Goal: Task Accomplishment & Management: Manage account settings

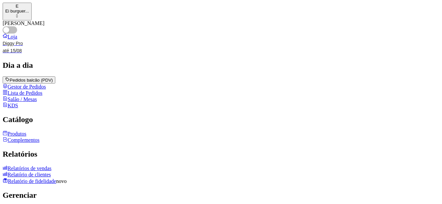
click at [26, 137] on link "Produtos" at bounding box center [15, 134] width 24 height 6
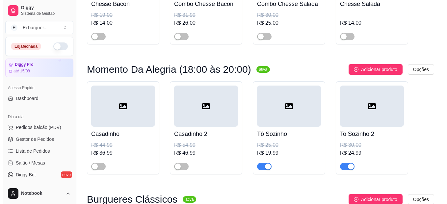
scroll to position [165, 0]
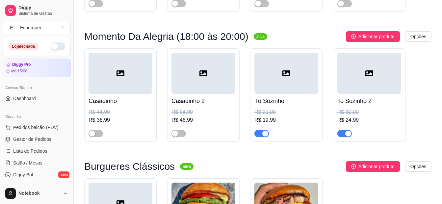
click at [263, 133] on div "button" at bounding box center [265, 134] width 6 height 6
click at [345, 133] on div "button" at bounding box center [348, 134] width 6 height 6
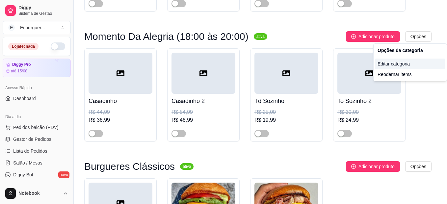
click at [406, 65] on div "Editar categoria" at bounding box center [410, 64] width 70 height 11
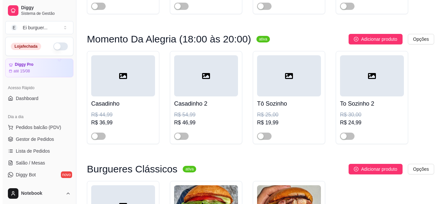
scroll to position [167, 0]
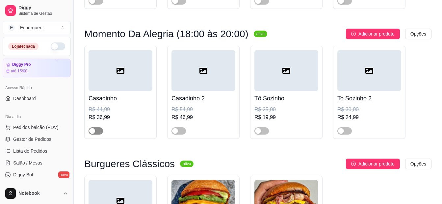
click at [97, 133] on span "button" at bounding box center [96, 130] width 14 height 7
click at [175, 132] on div "button" at bounding box center [175, 131] width 6 height 6
click at [177, 133] on span "button" at bounding box center [178, 130] width 14 height 7
click at [92, 130] on span "button" at bounding box center [96, 130] width 14 height 7
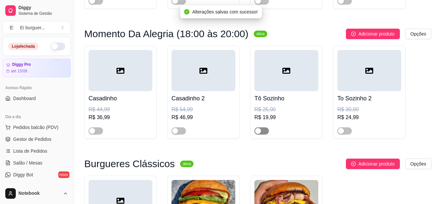
click at [263, 129] on span "button" at bounding box center [261, 130] width 14 height 7
click at [346, 128] on div at bounding box center [344, 131] width 14 height 8
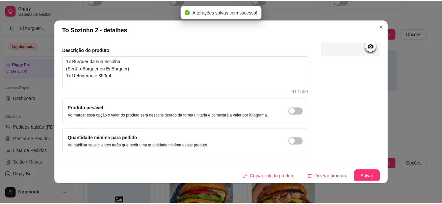
scroll to position [71, 0]
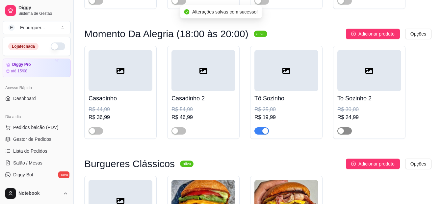
click at [343, 133] on div "button" at bounding box center [341, 131] width 6 height 6
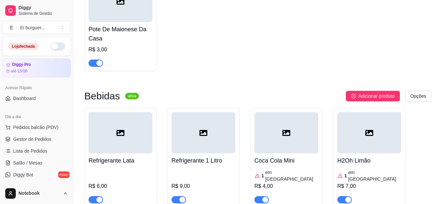
scroll to position [726, 0]
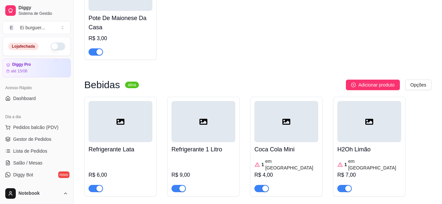
click at [37, 134] on ul "Pedidos balcão (PDV) Gestor de Pedidos Lista de Pedidos Salão / Mesas Diggy Bot…" at bounding box center [37, 157] width 68 height 70
click at [42, 136] on span "Gestor de Pedidos" at bounding box center [32, 139] width 38 height 7
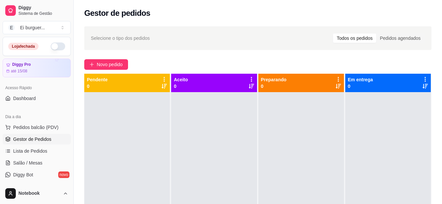
click at [107, 101] on div at bounding box center [127, 194] width 86 height 204
click at [51, 49] on button "button" at bounding box center [58, 46] width 14 height 8
click at [127, 180] on div at bounding box center [127, 194] width 86 height 204
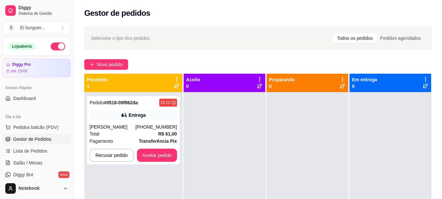
click at [251, 114] on div at bounding box center [225, 191] width 82 height 199
click at [151, 129] on div "(83) 98823-7559" at bounding box center [156, 127] width 41 height 7
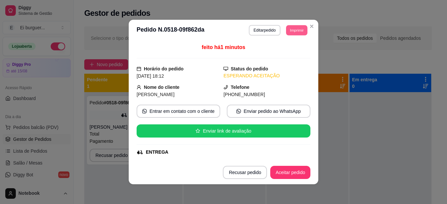
click at [286, 29] on button "Imprimir" at bounding box center [296, 30] width 21 height 10
click at [276, 52] on button "IMPRESSORA" at bounding box center [282, 53] width 48 height 11
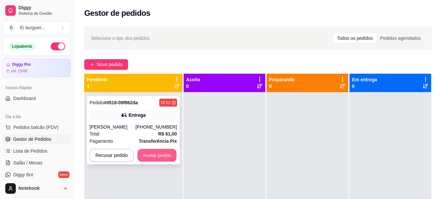
click at [149, 157] on button "Aceitar pedido" at bounding box center [157, 155] width 39 height 13
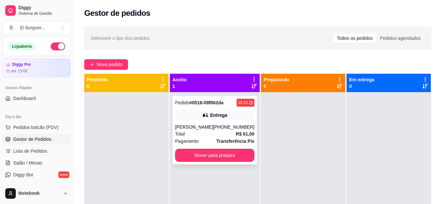
click at [237, 163] on div "Pedido # 0518-09f862da 18:12 Entrega Vinícius da Silva (83) 98823-7559 Total R$…" at bounding box center [214, 130] width 85 height 68
click at [206, 150] on button "Mover para preparo" at bounding box center [214, 155] width 79 height 13
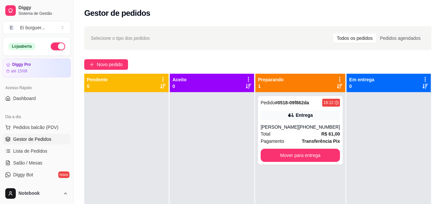
click at [194, 125] on div at bounding box center [212, 194] width 84 height 204
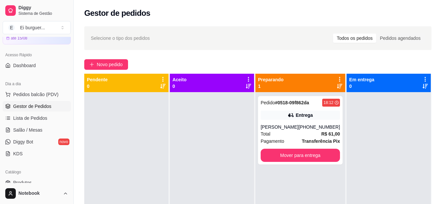
scroll to position [66, 0]
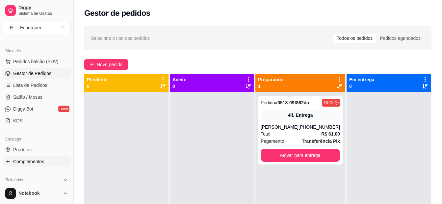
click at [32, 162] on span "Complementos" at bounding box center [28, 161] width 31 height 7
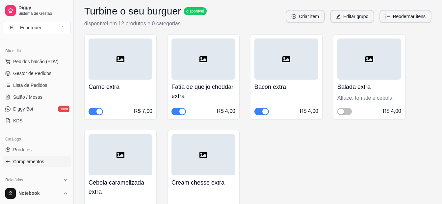
scroll to position [428, 0]
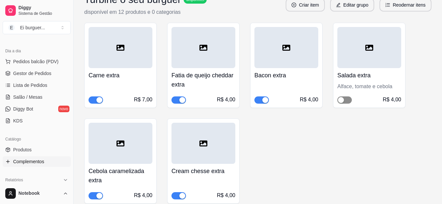
click at [344, 97] on span "button" at bounding box center [344, 99] width 14 height 7
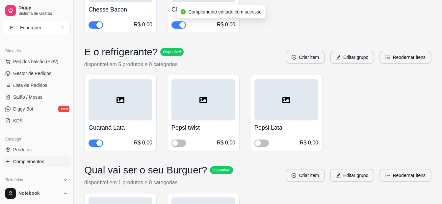
scroll to position [724, 0]
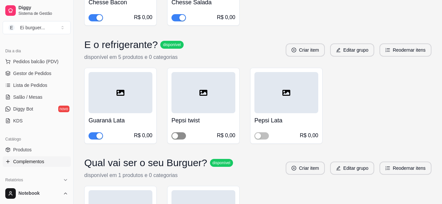
click at [180, 133] on span "button" at bounding box center [178, 135] width 14 height 7
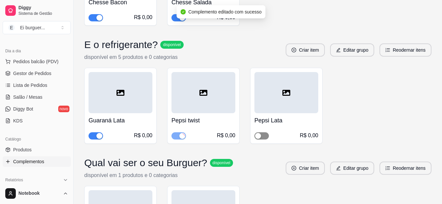
click at [257, 134] on div "button" at bounding box center [258, 136] width 6 height 6
click at [189, 124] on h4 "Pepsi twist" at bounding box center [203, 120] width 64 height 9
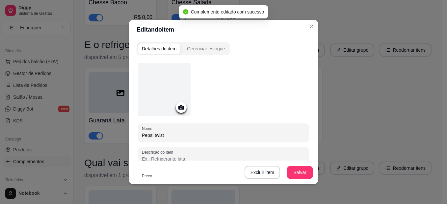
click at [180, 132] on input "Pepsi twist" at bounding box center [223, 135] width 163 height 7
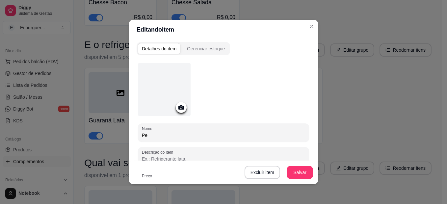
type input "P"
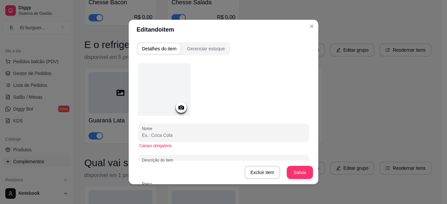
type input "g"
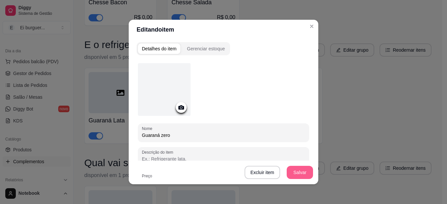
type input "Guaraná zero"
click at [299, 170] on button "Salvar" at bounding box center [300, 172] width 26 height 13
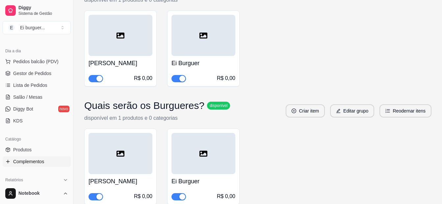
scroll to position [1020, 0]
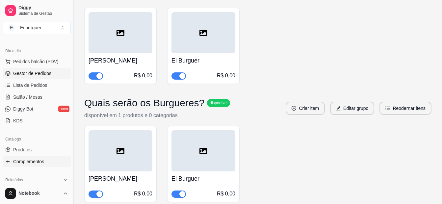
click at [34, 72] on span "Gestor de Pedidos" at bounding box center [32, 73] width 38 height 7
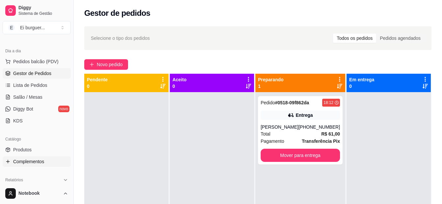
click at [29, 164] on span "Complementos" at bounding box center [28, 161] width 31 height 7
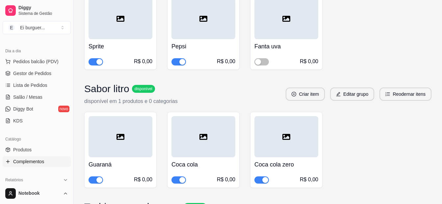
scroll to position [263, 0]
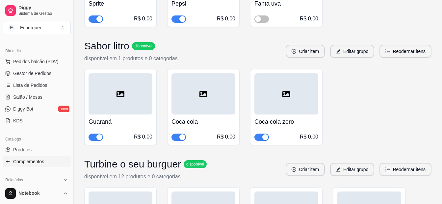
click at [100, 136] on div "button" at bounding box center [99, 137] width 6 height 6
click at [45, 71] on span "Gestor de Pedidos" at bounding box center [32, 73] width 38 height 7
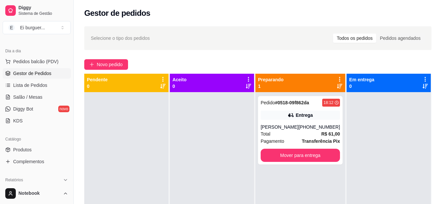
drag, startPoint x: 111, startPoint y: 132, endPoint x: 137, endPoint y: 127, distance: 26.7
click at [111, 132] on div at bounding box center [126, 194] width 84 height 204
click at [319, 158] on button "Mover para entrega" at bounding box center [300, 155] width 79 height 13
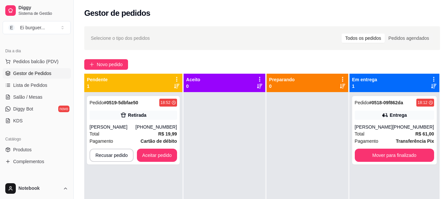
click at [90, 194] on div "Pedido # 0519-5dbfae50 18:52 Retirada Claudiano Sampaio (83) 99972-2886 Total R…" at bounding box center [133, 191] width 98 height 199
click at [212, 140] on div at bounding box center [225, 191] width 82 height 199
click at [167, 152] on button "Aceitar pedido" at bounding box center [157, 155] width 40 height 13
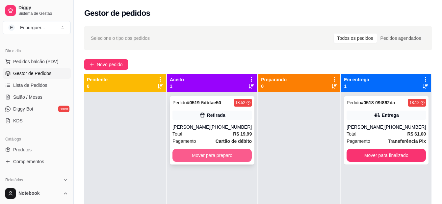
click at [229, 151] on button "Mover para preparo" at bounding box center [211, 155] width 79 height 13
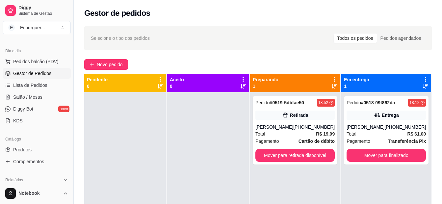
click at [210, 174] on div at bounding box center [208, 194] width 82 height 204
click at [24, 62] on span "Pedidos balcão (PDV)" at bounding box center [35, 61] width 45 height 7
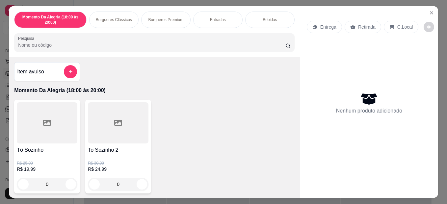
click at [330, 26] on p "Entrega" at bounding box center [328, 27] width 16 height 7
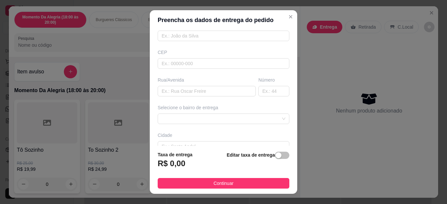
scroll to position [99, 0]
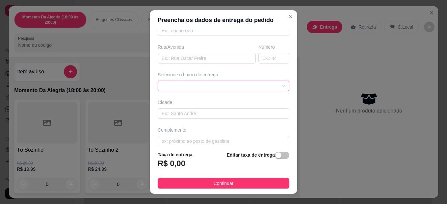
click at [191, 90] on div at bounding box center [224, 86] width 132 height 11
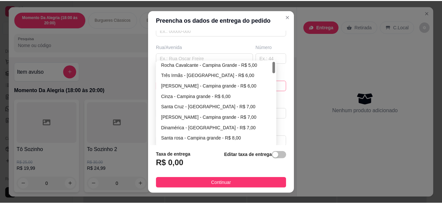
scroll to position [0, 0]
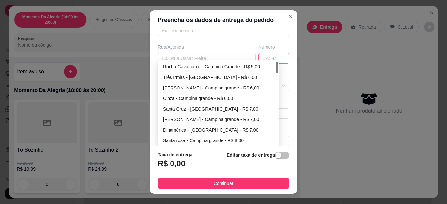
drag, startPoint x: 274, startPoint y: 121, endPoint x: 274, endPoint y: 54, distance: 67.4
click at [271, 56] on div "Busque pelo cliente Número de contato Nome do cliente CEP Rua/Avenida Número Se…" at bounding box center [223, 88] width 147 height 116
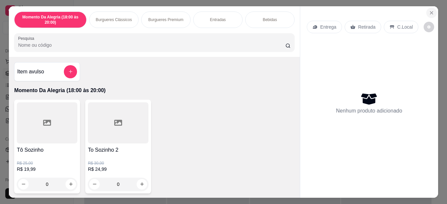
click at [430, 12] on icon "Close" at bounding box center [431, 13] width 3 height 3
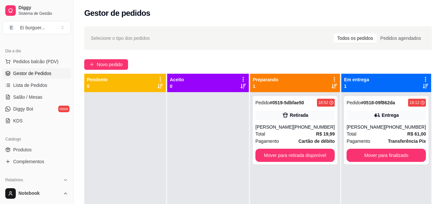
click at [226, 126] on div at bounding box center [208, 194] width 82 height 204
click at [112, 129] on div at bounding box center [125, 194] width 82 height 204
click at [291, 156] on button "Mover para retirada disponível" at bounding box center [294, 155] width 79 height 13
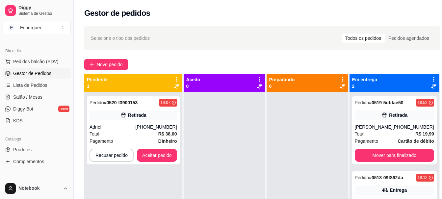
click at [106, 171] on div "Pedido # 0520-f3900153 19:07 Retirada Adriel (83) 99166-2450 Total R$ 38,00 Pag…" at bounding box center [133, 191] width 98 height 199
click at [170, 156] on button "Aceitar pedido" at bounding box center [157, 155] width 40 height 13
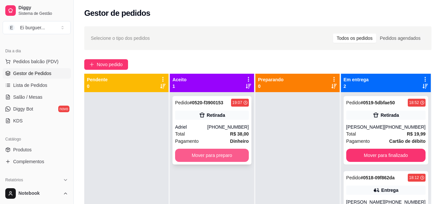
click at [215, 153] on button "Mover para preparo" at bounding box center [212, 155] width 74 height 13
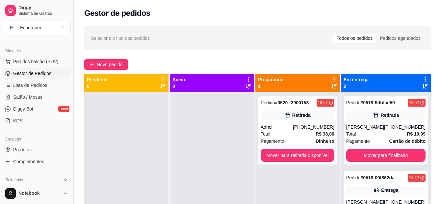
click at [219, 149] on div at bounding box center [212, 194] width 84 height 204
drag, startPoint x: 119, startPoint y: 120, endPoint x: 132, endPoint y: 130, distance: 16.1
click at [119, 120] on div at bounding box center [126, 194] width 84 height 204
click at [116, 182] on div at bounding box center [126, 194] width 84 height 204
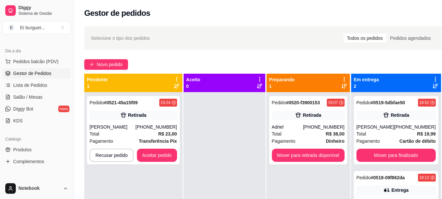
click at [122, 178] on div "Pedido # 0521-45a15f09 19:24 Retirada Ingrid (83) 99816-7640 Total R$ 23,00 Pag…" at bounding box center [133, 191] width 98 height 199
click at [170, 152] on button "Aceitar pedido" at bounding box center [157, 155] width 40 height 13
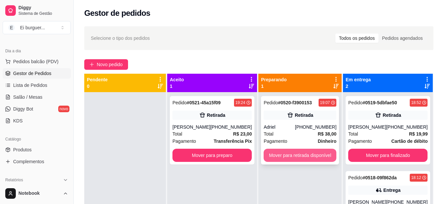
click at [289, 156] on button "Mover para retirada disponível" at bounding box center [300, 155] width 73 height 13
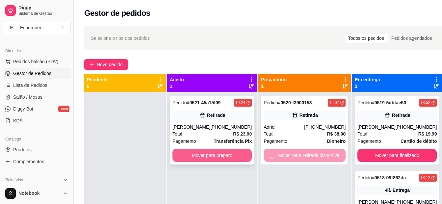
click at [233, 152] on button "Mover para preparo" at bounding box center [211, 155] width 79 height 13
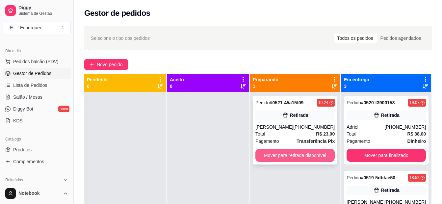
click at [293, 157] on button "Mover para retirada disponível" at bounding box center [294, 155] width 79 height 13
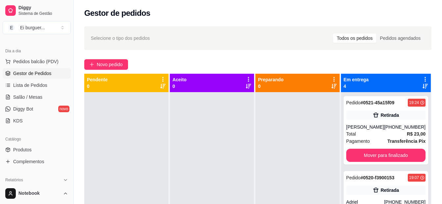
click at [125, 130] on div at bounding box center [126, 194] width 84 height 204
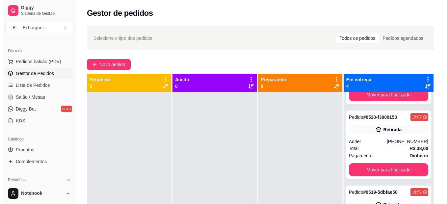
scroll to position [66, 0]
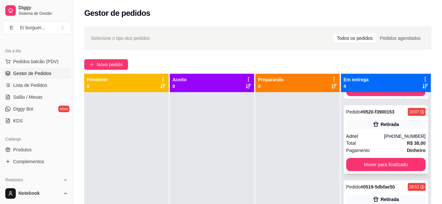
click at [376, 145] on div "Total R$ 38,00" at bounding box center [385, 143] width 79 height 7
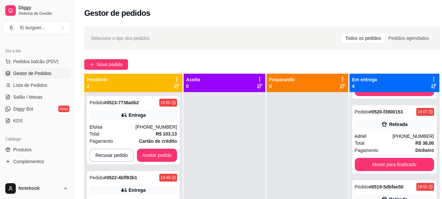
click at [85, 179] on div "Pedido # 0523-7738a0b2 19:50 Entrega Eloísa (83) 98759-5833 Total R$ 103,13 Pag…" at bounding box center [133, 191] width 98 height 199
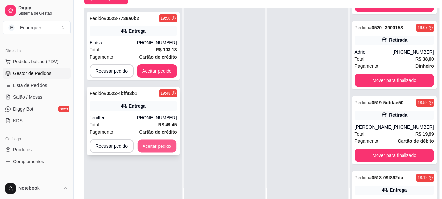
click at [161, 149] on button "Aceitar pedido" at bounding box center [157, 146] width 39 height 13
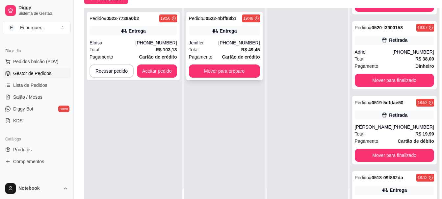
click at [199, 47] on div "Total R$ 49,45" at bounding box center [224, 49] width 71 height 7
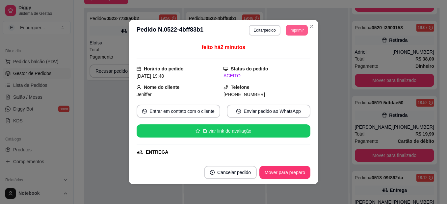
click at [289, 27] on button "Imprimir" at bounding box center [297, 30] width 22 height 11
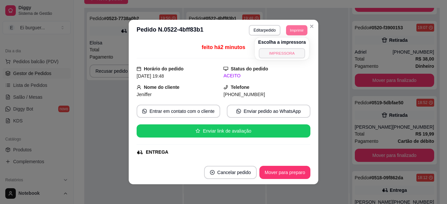
click at [286, 51] on button "IMPRESSORA" at bounding box center [282, 53] width 46 height 10
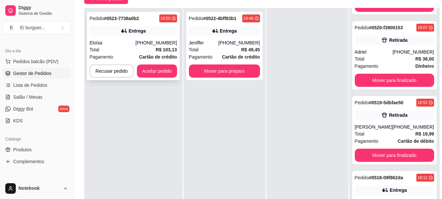
click at [131, 42] on div "Eloísa" at bounding box center [112, 42] width 46 height 7
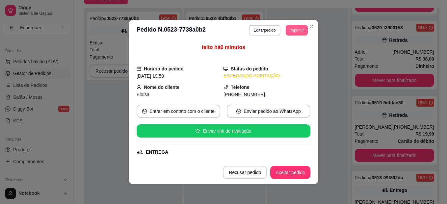
click at [295, 30] on button "Imprimir" at bounding box center [297, 30] width 22 height 11
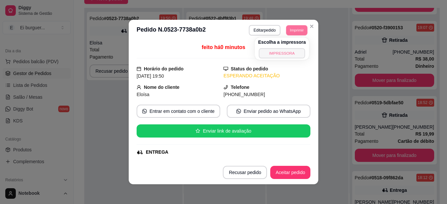
click at [290, 50] on button "IMPRESSORA" at bounding box center [282, 53] width 46 height 10
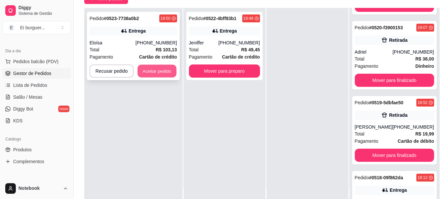
click at [156, 71] on button "Aceitar pedido" at bounding box center [157, 71] width 39 height 13
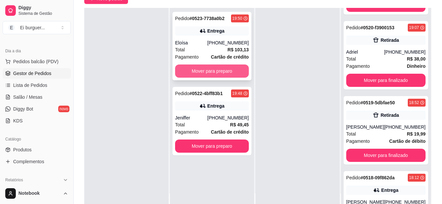
click at [206, 73] on button "Mover para preparo" at bounding box center [212, 70] width 74 height 13
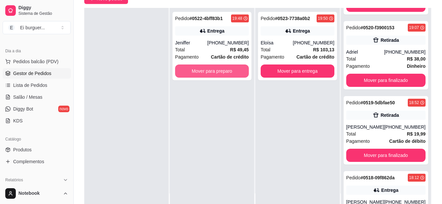
click at [206, 73] on button "Mover para preparo" at bounding box center [212, 70] width 74 height 13
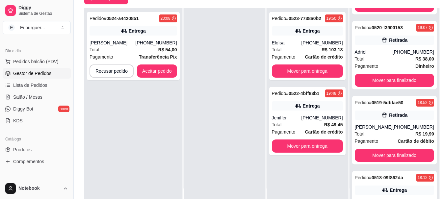
click at [93, 177] on div "Pedido # 0524-a4420851 20:08 Entrega Carla (83) 99928-3794 Total R$ 54,00 Pagam…" at bounding box center [133, 107] width 98 height 199
click at [126, 34] on icon at bounding box center [124, 31] width 7 height 7
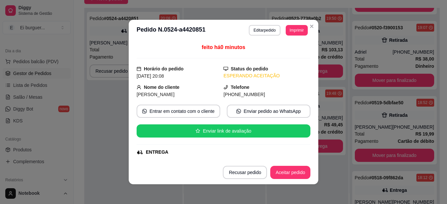
click at [286, 36] on header "**********" at bounding box center [224, 30] width 190 height 21
click at [289, 32] on button "Imprimir" at bounding box center [296, 30] width 21 height 10
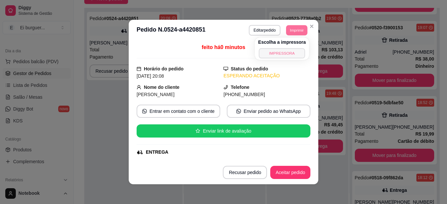
click at [283, 50] on button "IMPRESSORA" at bounding box center [282, 53] width 46 height 10
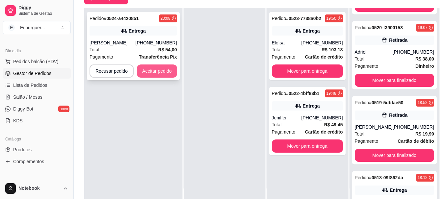
click at [163, 71] on button "Aceitar pedido" at bounding box center [157, 70] width 40 height 13
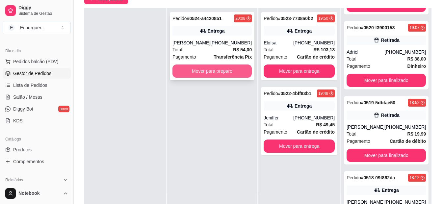
click at [213, 69] on button "Mover para preparo" at bounding box center [211, 70] width 79 height 13
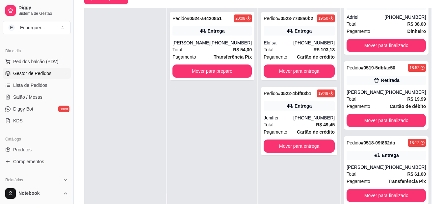
scroll to position [109, 0]
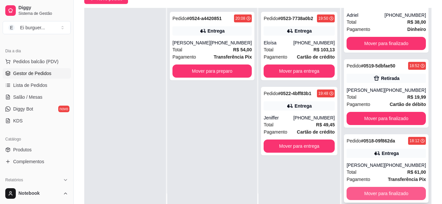
click at [393, 196] on button "Mover para finalizado" at bounding box center [385, 193] width 79 height 13
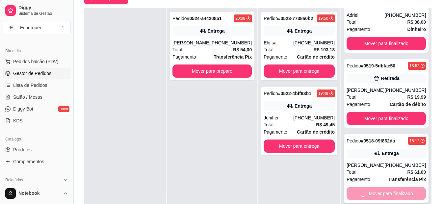
scroll to position [34, 0]
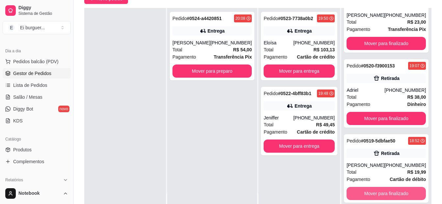
click at [393, 196] on button "Mover para finalizado" at bounding box center [385, 193] width 79 height 13
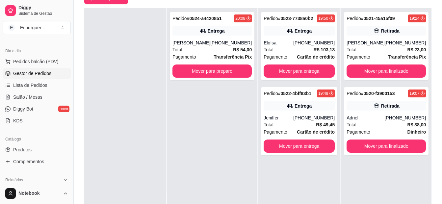
scroll to position [0, 0]
click at [377, 147] on button "Mover para finalizado" at bounding box center [385, 146] width 79 height 13
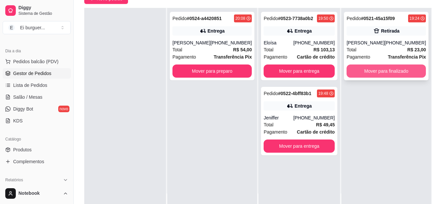
click at [380, 76] on button "Mover para finalizado" at bounding box center [385, 70] width 79 height 13
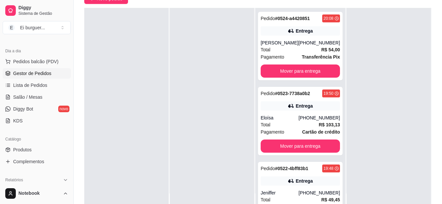
click at [96, 185] on div at bounding box center [126, 110] width 84 height 204
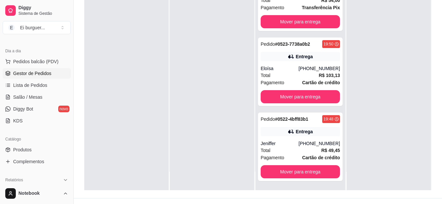
scroll to position [99, 0]
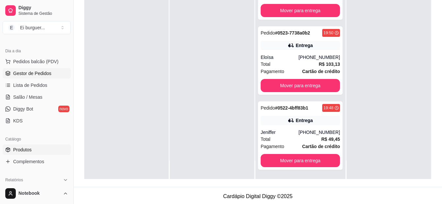
click at [27, 149] on span "Produtos" at bounding box center [22, 149] width 18 height 7
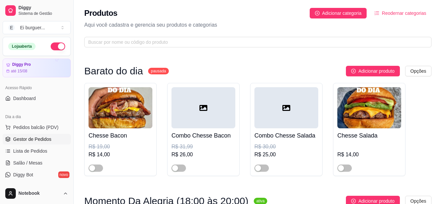
click at [15, 139] on span "Gestor de Pedidos" at bounding box center [32, 139] width 38 height 7
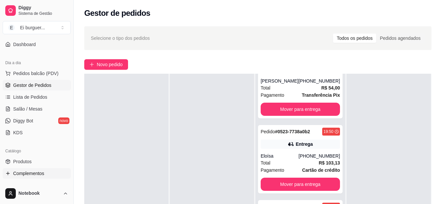
scroll to position [66, 0]
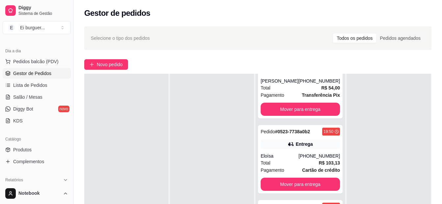
click at [25, 144] on div "Catálogo" at bounding box center [37, 139] width 68 height 11
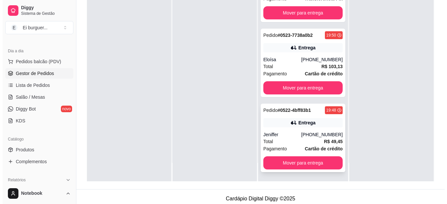
scroll to position [99, 0]
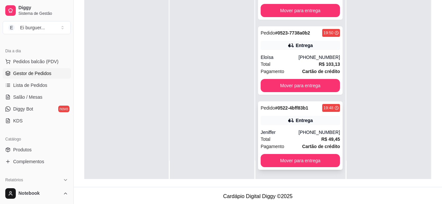
click at [287, 144] on div "Pagamento Cartão de crédito" at bounding box center [300, 146] width 79 height 7
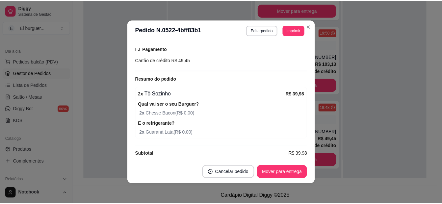
scroll to position [179, 0]
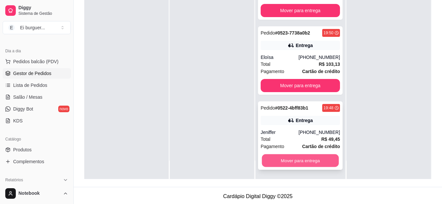
click at [302, 161] on button "Mover para entrega" at bounding box center [300, 160] width 77 height 13
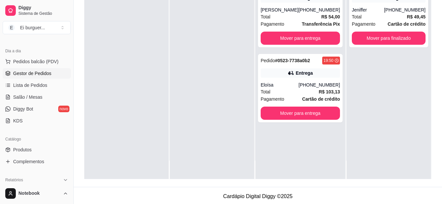
scroll to position [0, 0]
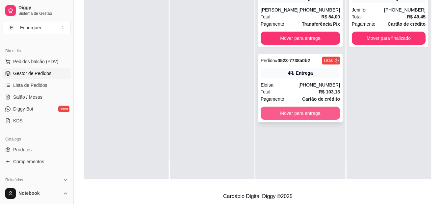
click at [286, 111] on button "Mover para entrega" at bounding box center [300, 113] width 79 height 13
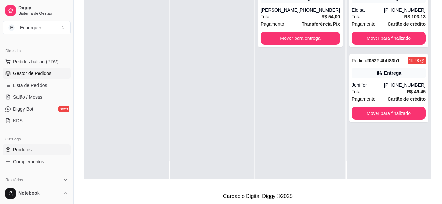
click at [19, 146] on span "Produtos" at bounding box center [22, 149] width 18 height 7
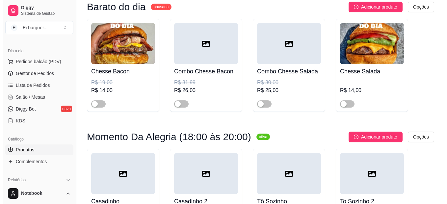
scroll to position [66, 0]
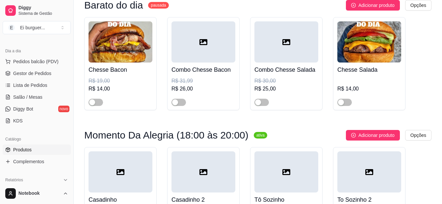
click at [424, 133] on html "Diggy Sistema de Gestão E Ei burguer ... Loja aberta Diggy Pro até 15/08 Acesso…" at bounding box center [221, 36] width 442 height 204
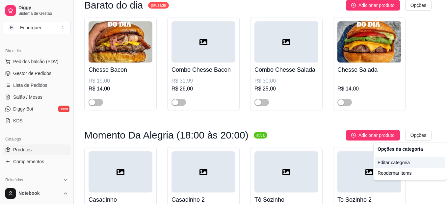
click at [382, 159] on div "Editar categoria" at bounding box center [410, 162] width 70 height 11
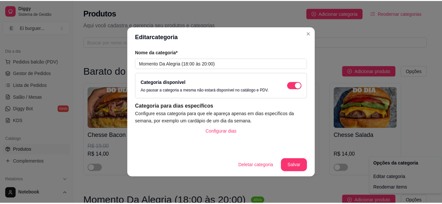
scroll to position [3, 0]
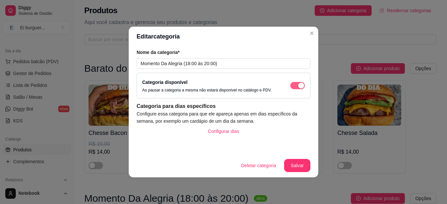
click at [298, 86] on div "button" at bounding box center [301, 86] width 6 height 6
click at [296, 163] on button "Salvar" at bounding box center [297, 165] width 26 height 13
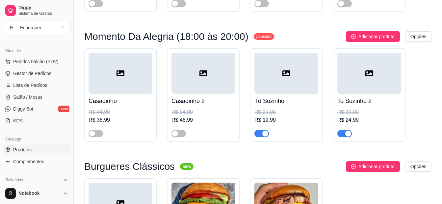
scroll to position [167, 0]
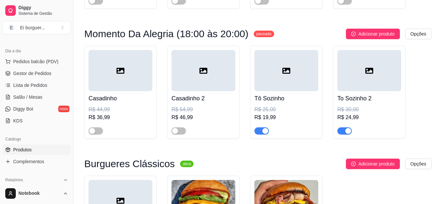
click at [262, 131] on div "button" at bounding box center [265, 131] width 6 height 6
click at [341, 132] on span "button" at bounding box center [344, 130] width 14 height 7
click at [18, 77] on link "Gestor de Pedidos" at bounding box center [37, 73] width 68 height 11
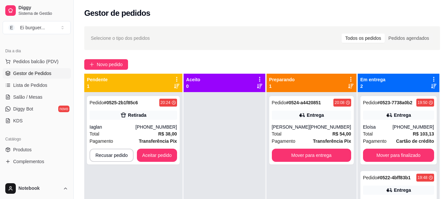
click at [206, 143] on div at bounding box center [225, 191] width 82 height 199
click at [159, 154] on button "Aceitar pedido" at bounding box center [157, 155] width 39 height 13
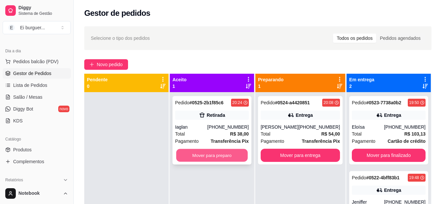
click at [226, 158] on button "Mover para preparo" at bounding box center [211, 155] width 71 height 13
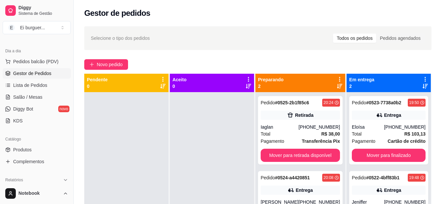
click at [118, 177] on div at bounding box center [126, 194] width 84 height 204
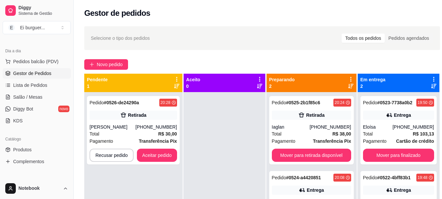
click at [212, 153] on div at bounding box center [225, 191] width 82 height 199
click at [164, 157] on button "Aceitar pedido" at bounding box center [157, 155] width 40 height 13
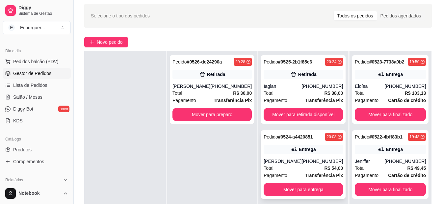
scroll to position [66, 0]
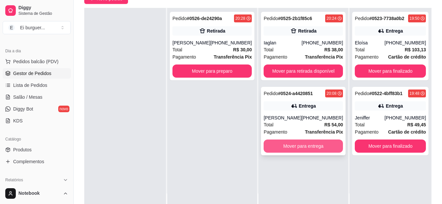
click at [285, 148] on button "Mover para entrega" at bounding box center [303, 146] width 79 height 13
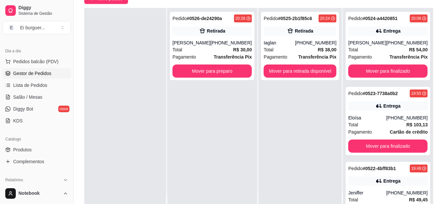
click at [124, 125] on div at bounding box center [125, 110] width 82 height 204
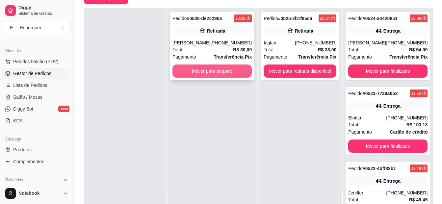
click at [186, 69] on button "Mover para preparo" at bounding box center [211, 70] width 79 height 13
click at [197, 68] on button "Mover para preparo" at bounding box center [211, 70] width 79 height 13
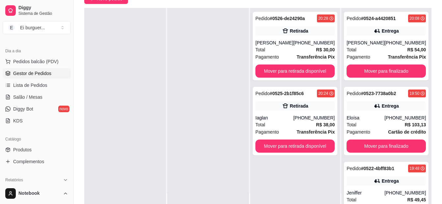
click at [210, 83] on div at bounding box center [208, 110] width 82 height 204
click at [9, 148] on icon at bounding box center [7, 149] width 5 height 5
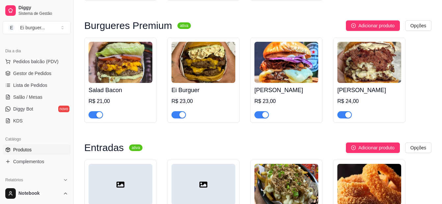
scroll to position [428, 0]
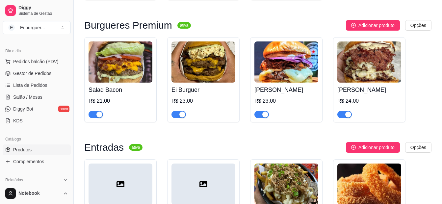
click at [182, 117] on div "button" at bounding box center [182, 115] width 6 height 6
click at [259, 114] on span "button" at bounding box center [261, 114] width 14 height 7
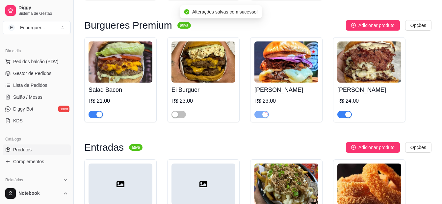
click at [347, 111] on div at bounding box center [369, 111] width 64 height 13
click at [348, 114] on div "button" at bounding box center [348, 115] width 6 height 6
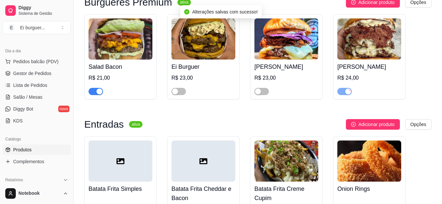
scroll to position [494, 0]
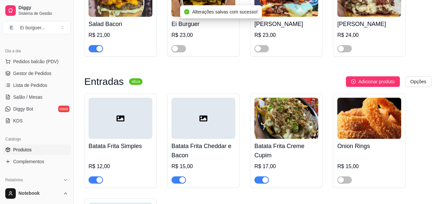
click at [262, 182] on div "button" at bounding box center [265, 180] width 6 height 6
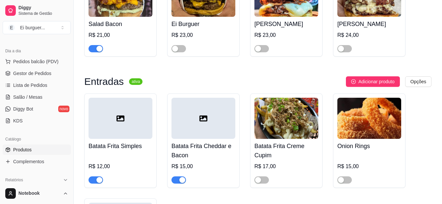
click at [110, 63] on div "Burgueres Premium ativa Adicionar produto Opções Salad Bacon R$ 21,00 Ei Burgue…" at bounding box center [257, 8] width 347 height 109
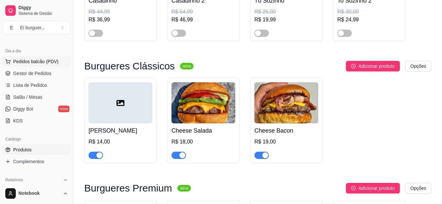
scroll to position [263, 0]
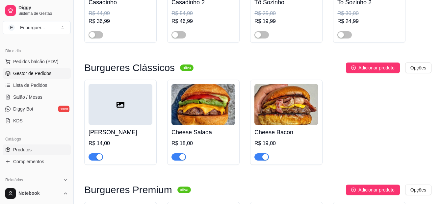
click at [30, 70] on link "Gestor de Pedidos" at bounding box center [37, 73] width 68 height 11
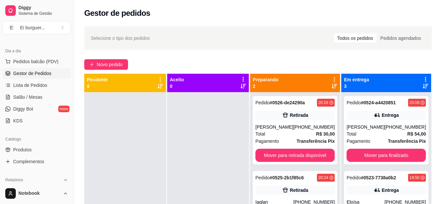
click at [92, 126] on div at bounding box center [125, 194] width 82 height 204
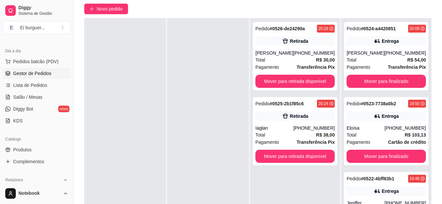
scroll to position [99, 0]
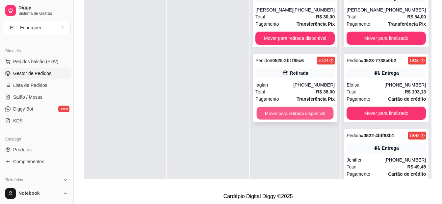
click at [285, 115] on button "Mover para retirada disponível" at bounding box center [295, 113] width 77 height 13
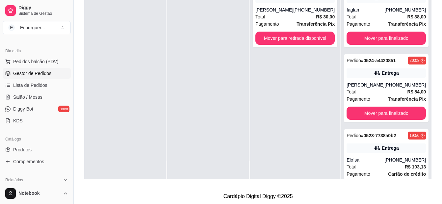
click at [101, 185] on div "Selecione o tipo dos pedidos Todos os pedidos Pedidos agendados Novo pedido Pen…" at bounding box center [258, 55] width 368 height 263
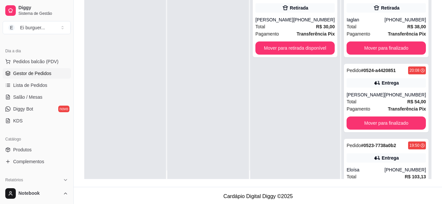
scroll to position [0, 0]
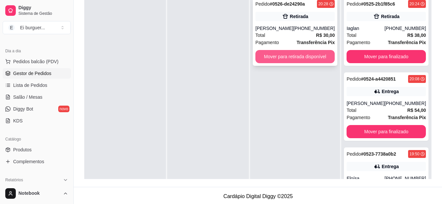
click at [309, 62] on button "Mover para retirada disponível" at bounding box center [294, 56] width 79 height 13
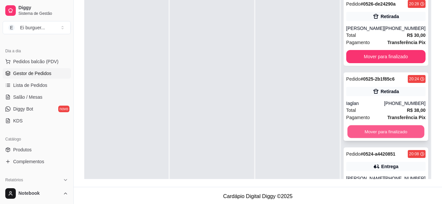
click at [391, 129] on button "Mover para finalizado" at bounding box center [385, 131] width 77 height 13
click at [389, 129] on button "Mover para finalizado" at bounding box center [385, 131] width 79 height 13
click at [372, 129] on button "Mover para finalizado" at bounding box center [385, 131] width 79 height 13
click at [372, 129] on button "Mover para finalizado" at bounding box center [385, 131] width 77 height 13
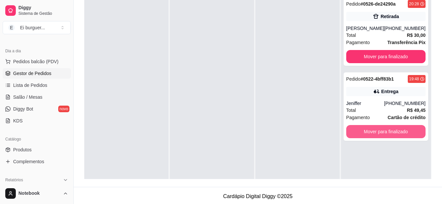
click at [372, 129] on button "Mover para finalizado" at bounding box center [385, 131] width 79 height 13
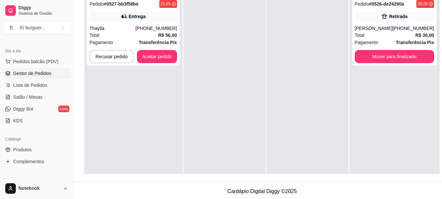
click at [115, 172] on div "Pedido # 0527-bb3f58be 21:05 Entrega Thaylla [PHONE_NUMBER] Total R$ 56,00 Paga…" at bounding box center [133, 92] width 98 height 199
click at [136, 13] on div "Entrega" at bounding box center [137, 16] width 17 height 7
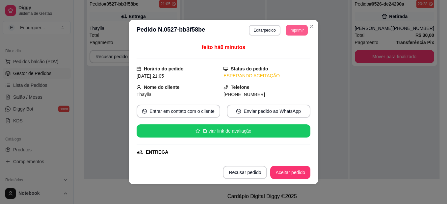
click at [295, 28] on button "Imprimir" at bounding box center [297, 30] width 22 height 11
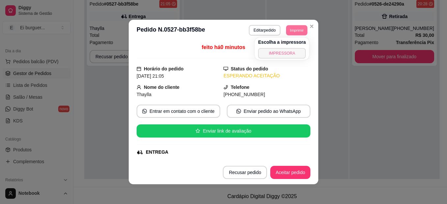
click at [280, 51] on button "IMPRESSORA" at bounding box center [282, 53] width 48 height 11
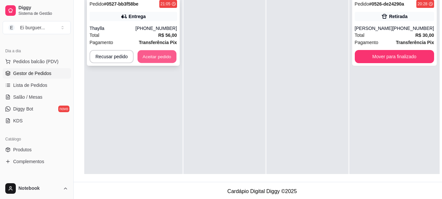
click at [163, 57] on button "Aceitar pedido" at bounding box center [157, 56] width 39 height 13
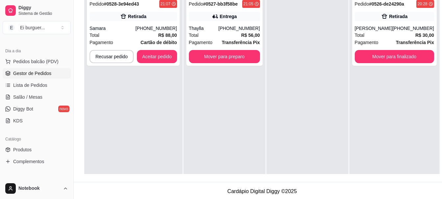
click at [196, 90] on div "Pedido # 0527-bb3f58be 21:05 Entrega Thaylla [PHONE_NUMBER] Total R$ 56,00 Paga…" at bounding box center [225, 92] width 82 height 199
click at [159, 55] on button "Aceitar pedido" at bounding box center [157, 56] width 39 height 13
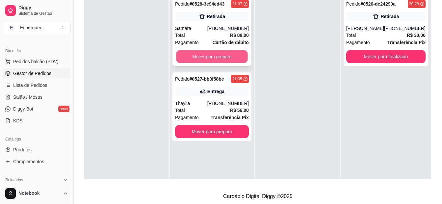
click at [224, 55] on button "Mover para preparo" at bounding box center [211, 56] width 71 height 13
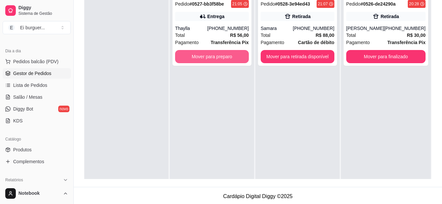
click at [224, 55] on button "Mover para preparo" at bounding box center [212, 56] width 74 height 13
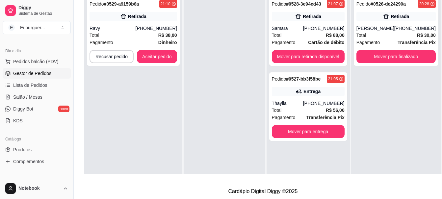
drag, startPoint x: 234, startPoint y: 63, endPoint x: 218, endPoint y: 60, distance: 16.5
click at [234, 63] on div at bounding box center [225, 92] width 82 height 199
click at [151, 59] on button "Aceitar pedido" at bounding box center [157, 56] width 39 height 13
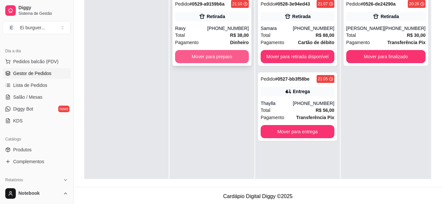
click at [212, 53] on button "Mover para preparo" at bounding box center [212, 56] width 74 height 13
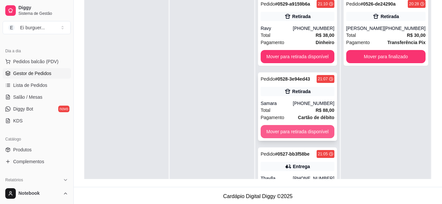
click at [292, 133] on button "Mover para retirada disponível" at bounding box center [298, 131] width 74 height 13
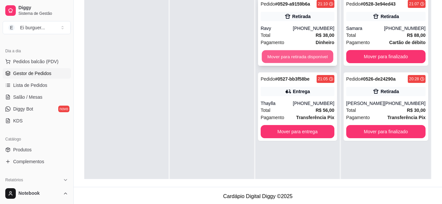
click at [304, 56] on button "Mover para retirada disponível" at bounding box center [297, 56] width 71 height 13
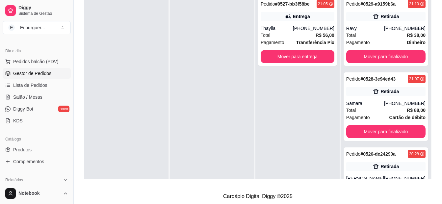
click at [210, 50] on div at bounding box center [212, 95] width 84 height 204
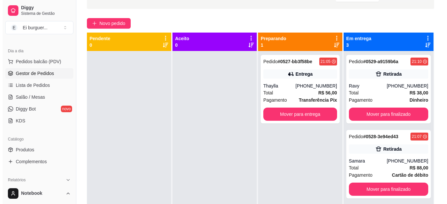
scroll to position [33, 0]
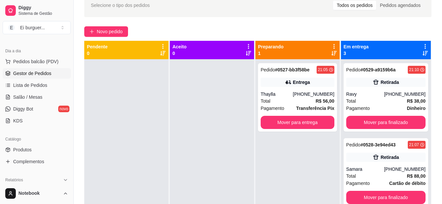
click at [113, 178] on div at bounding box center [126, 161] width 84 height 204
click at [390, 169] on div "[PHONE_NUMBER]" at bounding box center [404, 169] width 41 height 7
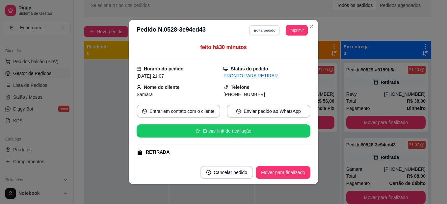
click at [251, 29] on button "Editar pedido" at bounding box center [264, 30] width 31 height 10
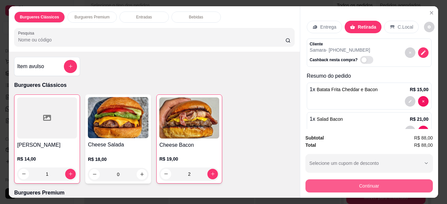
click at [366, 182] on button "Continuar" at bounding box center [368, 185] width 127 height 13
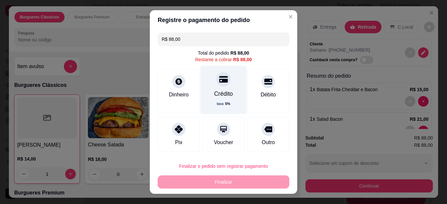
click at [219, 81] on icon at bounding box center [223, 79] width 9 height 7
type input "R$ 0,00"
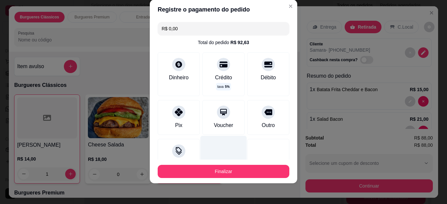
scroll to position [11, 0]
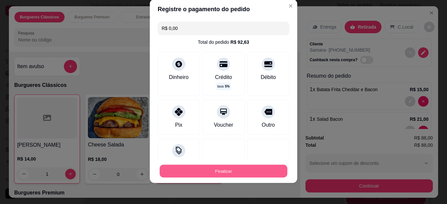
click at [237, 170] on button "Finalizar" at bounding box center [224, 171] width 128 height 13
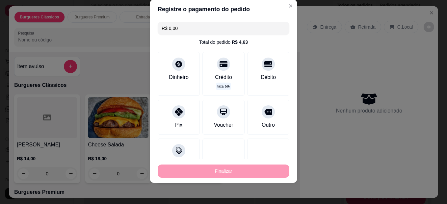
type input "0"
type input "-R$ 88,00"
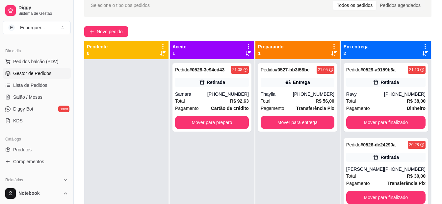
click at [169, 97] on div "Pendente 0" at bounding box center [127, 143] width 86 height 204
click at [189, 96] on div "Samara" at bounding box center [191, 94] width 32 height 7
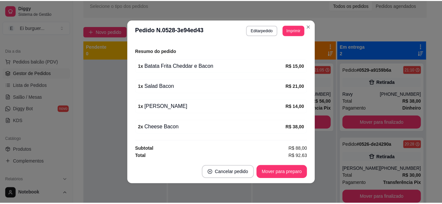
scroll to position [146, 0]
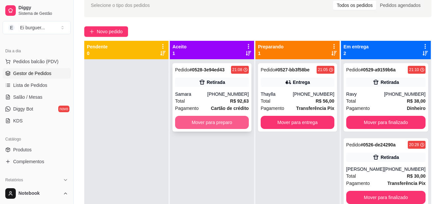
click at [224, 124] on button "Mover para preparo" at bounding box center [212, 122] width 74 height 13
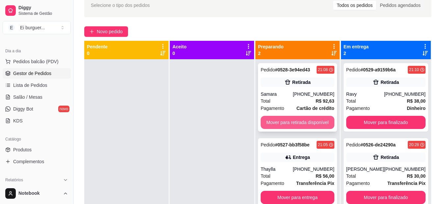
click at [288, 126] on button "Mover para retirada disponível" at bounding box center [298, 122] width 74 height 13
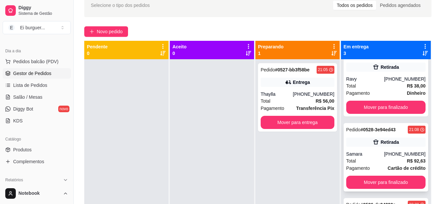
scroll to position [28, 0]
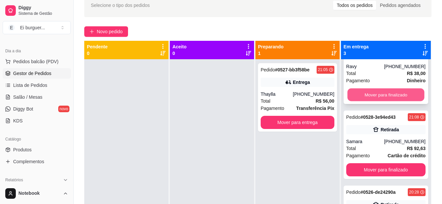
click at [385, 96] on button "Mover para finalizado" at bounding box center [385, 95] width 77 height 13
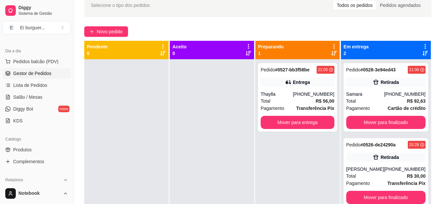
scroll to position [0, 0]
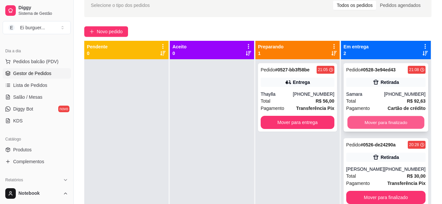
click at [391, 119] on button "Mover para finalizado" at bounding box center [385, 122] width 77 height 13
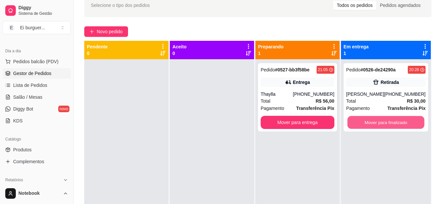
click at [391, 119] on button "Mover para finalizado" at bounding box center [385, 122] width 77 height 13
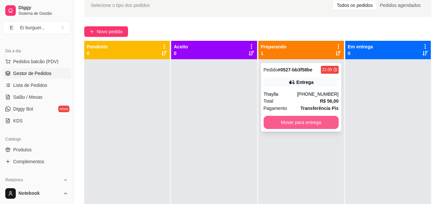
click at [321, 122] on button "Mover para entrega" at bounding box center [301, 122] width 75 height 13
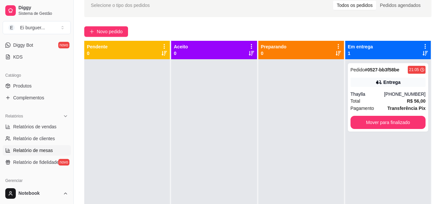
scroll to position [132, 0]
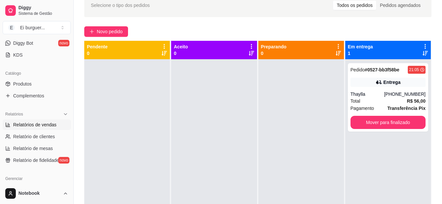
click at [34, 126] on span "Relatórios de vendas" at bounding box center [34, 124] width 43 height 7
select select "ALL"
select select "0"
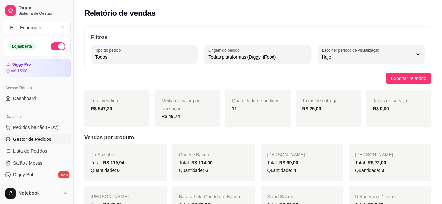
click at [35, 135] on link "Gestor de Pedidos" at bounding box center [37, 139] width 68 height 11
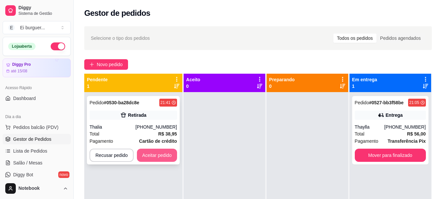
click at [163, 153] on button "Aceitar pedido" at bounding box center [157, 155] width 40 height 13
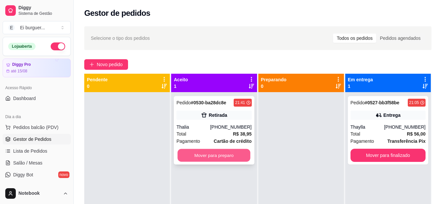
click at [183, 153] on button "Mover para preparo" at bounding box center [214, 155] width 73 height 13
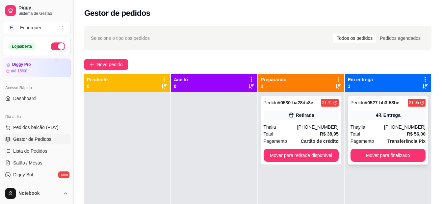
click at [371, 121] on div "Pedido # 0527-bb3f58be 21:05 Entrega Thaylla [PHONE_NUMBER] Total R$ 56,00 Paga…" at bounding box center [388, 130] width 80 height 68
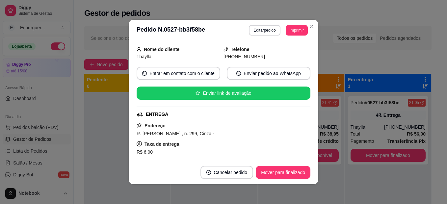
scroll to position [99, 0]
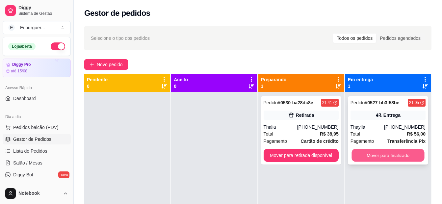
click at [390, 154] on button "Mover para finalizado" at bounding box center [387, 155] width 73 height 13
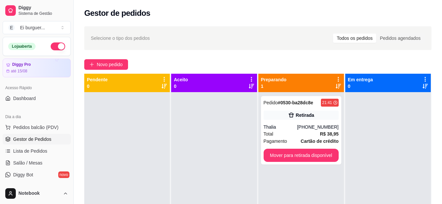
click at [195, 134] on div at bounding box center [214, 194] width 86 height 204
click at [31, 125] on span "Pedidos balcão (PDV)" at bounding box center [35, 127] width 45 height 7
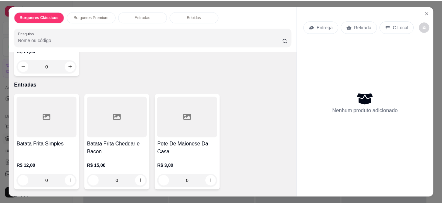
scroll to position [230, 0]
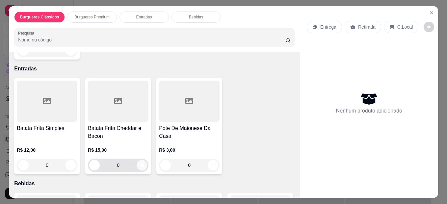
click at [141, 163] on icon "increase-product-quantity" at bounding box center [142, 165] width 5 height 5
type input "1"
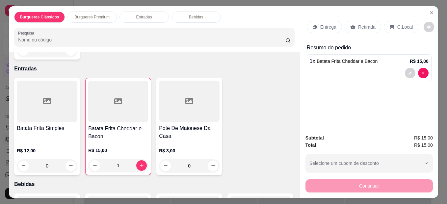
click at [370, 24] on p "Retirada" at bounding box center [366, 27] width 17 height 7
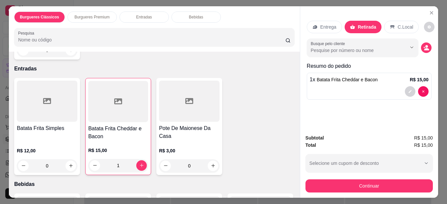
click at [417, 45] on div "Busque pelo cliente" at bounding box center [369, 47] width 125 height 18
click at [421, 42] on button "decrease-product-quantity" at bounding box center [426, 47] width 10 height 10
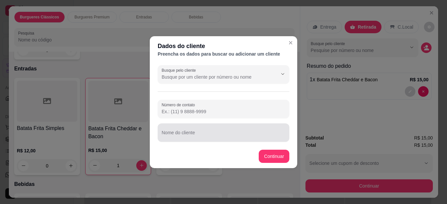
click at [266, 128] on div at bounding box center [224, 132] width 124 height 13
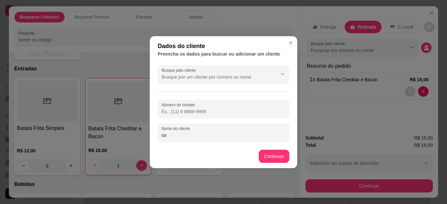
type input "c"
type input "valmir"
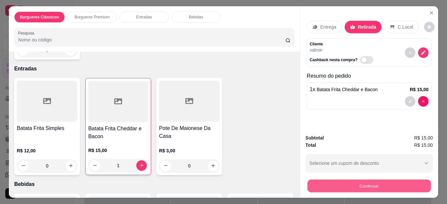
click at [396, 184] on button "Continuar" at bounding box center [368, 186] width 123 height 13
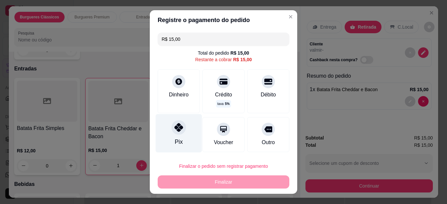
click at [177, 126] on icon at bounding box center [178, 127] width 9 height 9
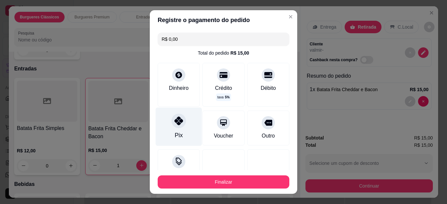
type input "R$ 0,00"
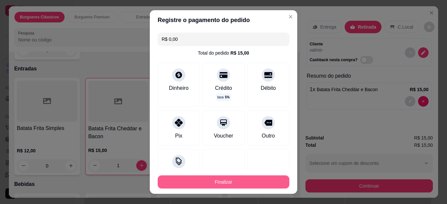
click at [206, 183] on button "Finalizar" at bounding box center [224, 181] width 132 height 13
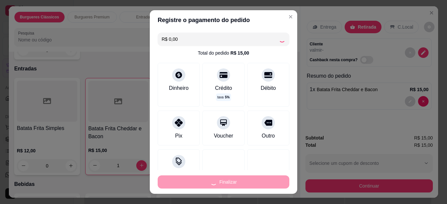
type input "0"
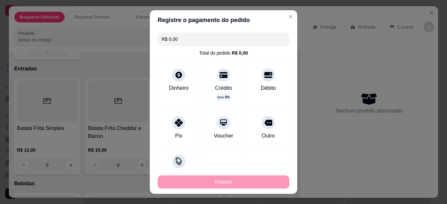
type input "-R$ 15,00"
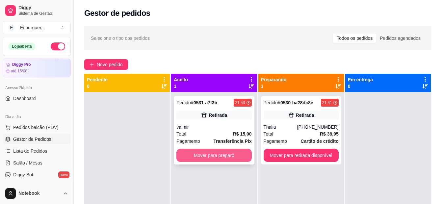
click at [218, 153] on button "Mover para preparo" at bounding box center [213, 155] width 75 height 13
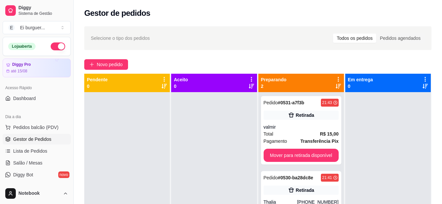
click at [123, 176] on div at bounding box center [127, 194] width 86 height 204
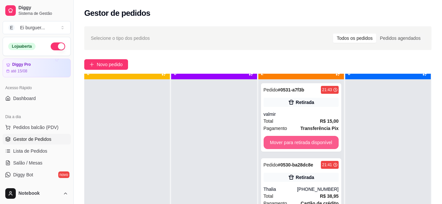
scroll to position [18, 0]
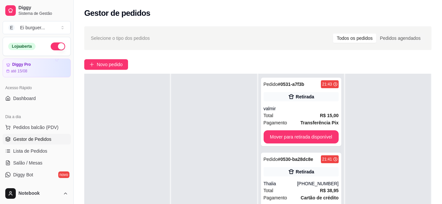
click at [236, 129] on div at bounding box center [214, 176] width 86 height 204
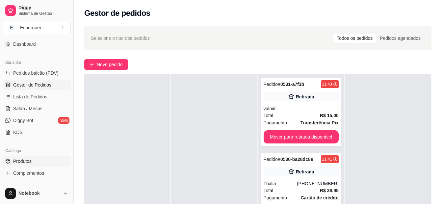
scroll to position [66, 0]
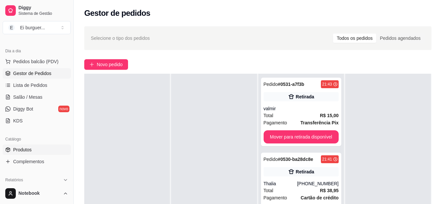
click at [37, 148] on link "Produtos" at bounding box center [37, 149] width 68 height 11
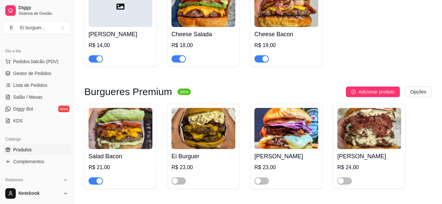
scroll to position [362, 0]
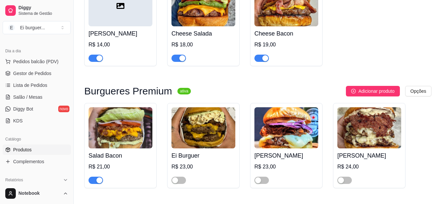
click at [95, 181] on span "button" at bounding box center [96, 180] width 14 height 7
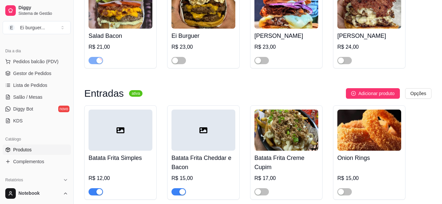
scroll to position [494, 0]
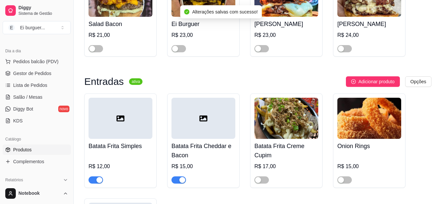
click at [179, 183] on button "button" at bounding box center [178, 179] width 14 height 7
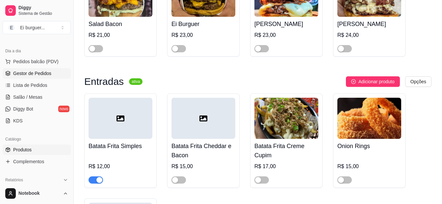
click at [25, 77] on link "Gestor de Pedidos" at bounding box center [37, 73] width 68 height 11
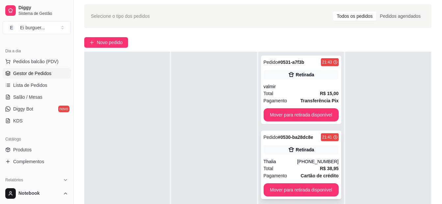
scroll to position [33, 0]
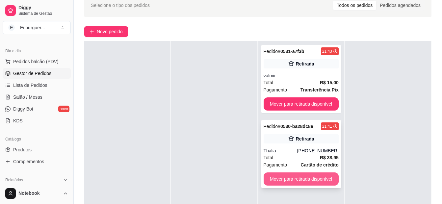
click at [303, 181] on button "Mover para retirada disponível" at bounding box center [301, 178] width 75 height 13
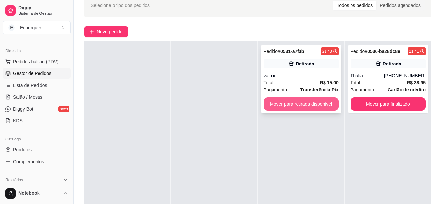
click at [302, 106] on button "Mover para retirada disponível" at bounding box center [301, 103] width 75 height 13
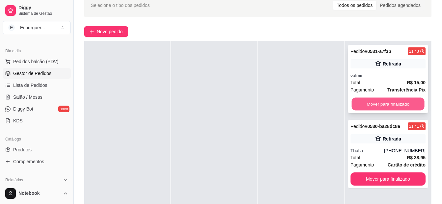
click at [379, 103] on button "Mover para finalizado" at bounding box center [387, 104] width 73 height 13
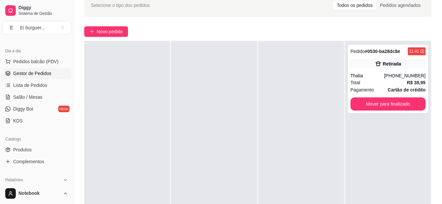
click at [271, 25] on div "Selecione o tipo dos pedidos Todos os pedidos Pedidos agendados Novo pedido Pen…" at bounding box center [258, 120] width 368 height 263
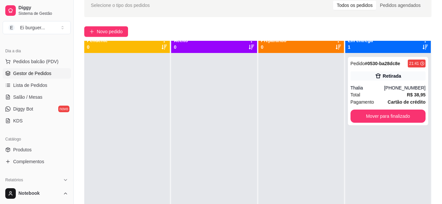
scroll to position [0, 0]
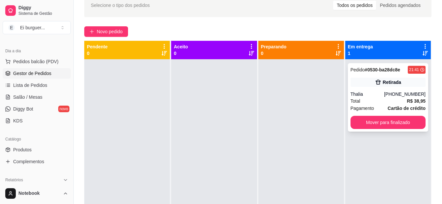
click at [395, 91] on div "[PHONE_NUMBER]" at bounding box center [404, 94] width 41 height 7
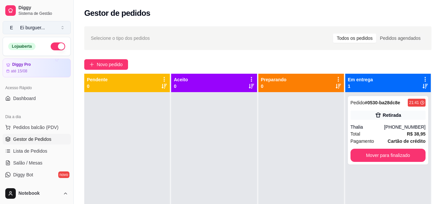
click at [64, 27] on button "E Ei burguer ..." at bounding box center [37, 27] width 68 height 13
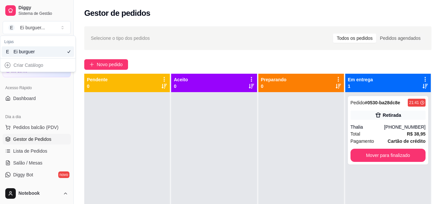
click at [150, 31] on div "Selecione o tipo dos pedidos Todos os pedidos Pedidos agendados" at bounding box center [257, 38] width 347 height 24
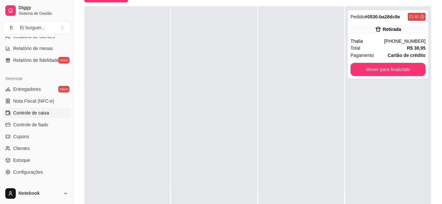
scroll to position [263, 0]
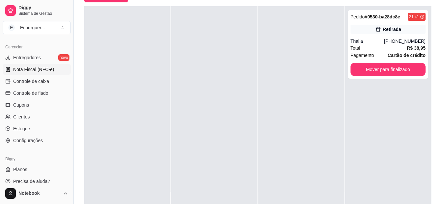
click at [48, 68] on span "Nota Fiscal (NFC-e)" at bounding box center [33, 69] width 41 height 7
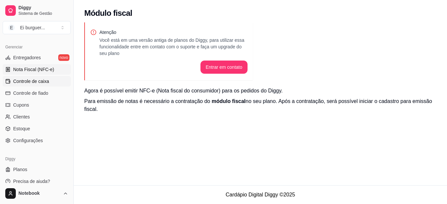
click at [34, 84] on span "Controle de caixa" at bounding box center [31, 81] width 36 height 7
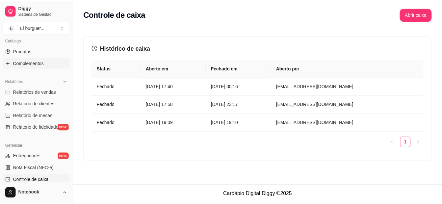
scroll to position [171, 0]
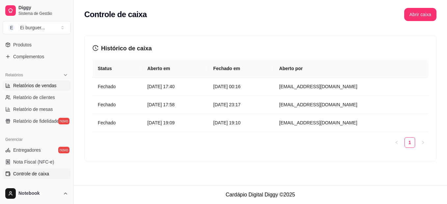
click at [41, 87] on span "Relatórios de vendas" at bounding box center [34, 85] width 43 height 7
select select "ALL"
select select "0"
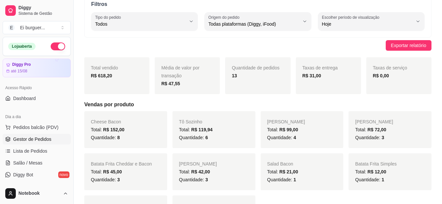
click at [36, 141] on span "Gestor de Pedidos" at bounding box center [32, 139] width 38 height 7
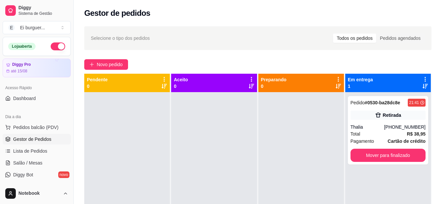
click at [107, 191] on div at bounding box center [127, 194] width 86 height 204
click at [55, 45] on button "button" at bounding box center [58, 46] width 14 height 8
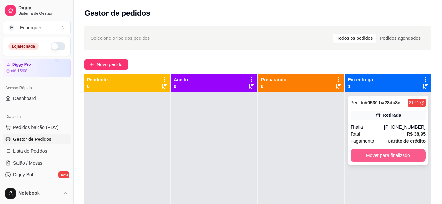
click at [368, 155] on button "Mover para finalizado" at bounding box center [387, 155] width 75 height 13
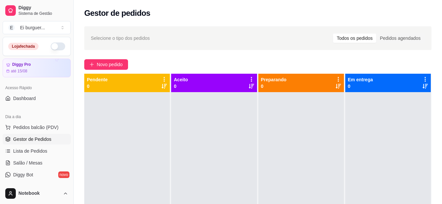
click at [91, 111] on div at bounding box center [127, 194] width 86 height 204
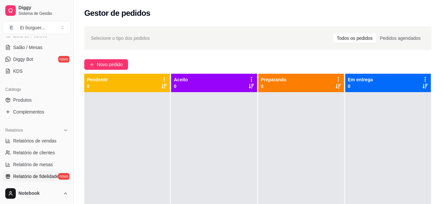
scroll to position [132, 0]
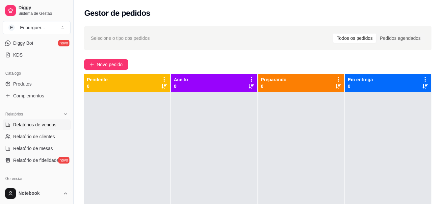
click at [38, 129] on link "Relatórios de vendas" at bounding box center [37, 124] width 68 height 11
select select "ALL"
select select "0"
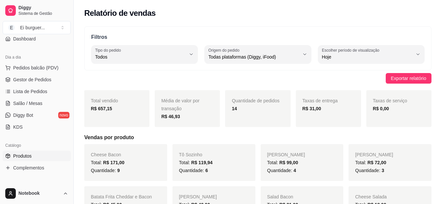
scroll to position [33, 0]
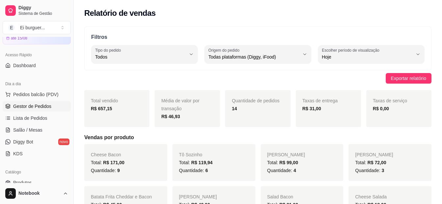
click at [49, 110] on link "Gestor de Pedidos" at bounding box center [37, 106] width 68 height 11
